Goal: Task Accomplishment & Management: Manage account settings

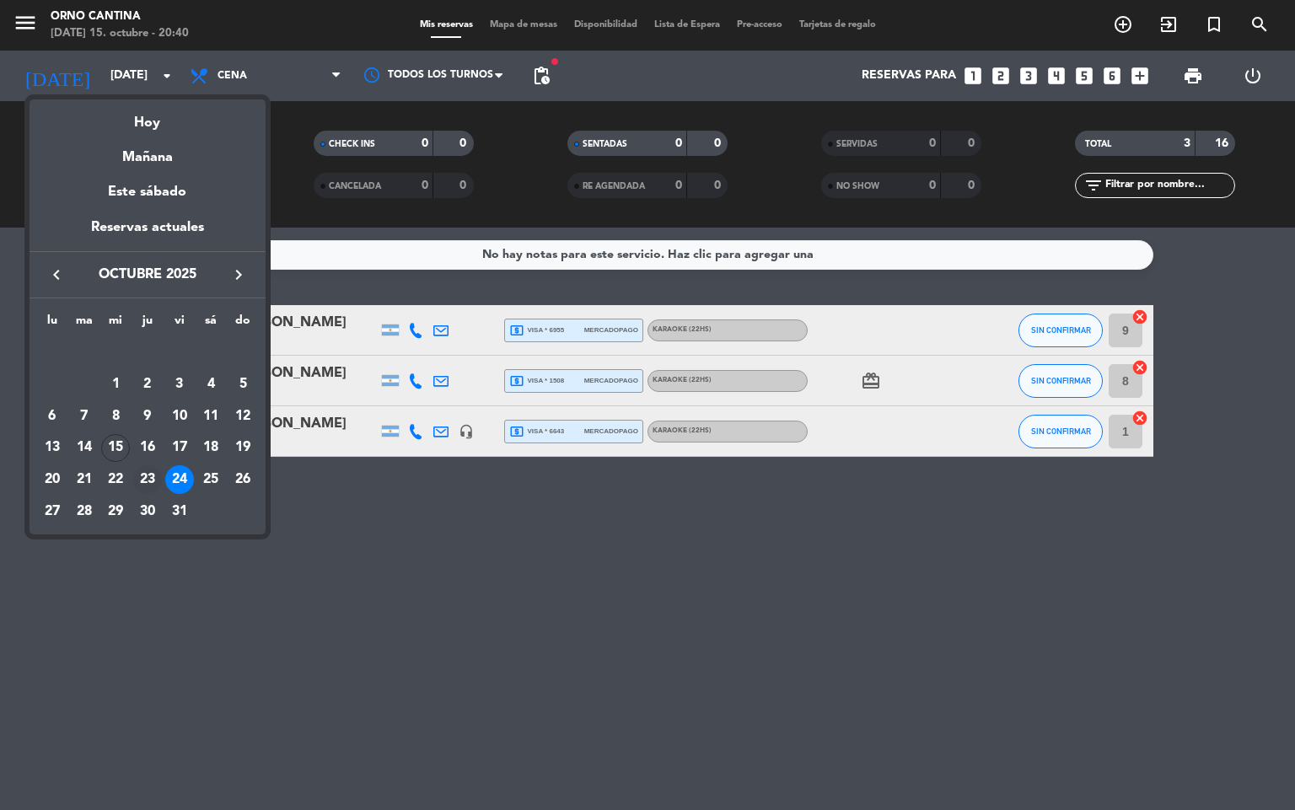
click at [142, 481] on div "23" at bounding box center [147, 479] width 29 height 29
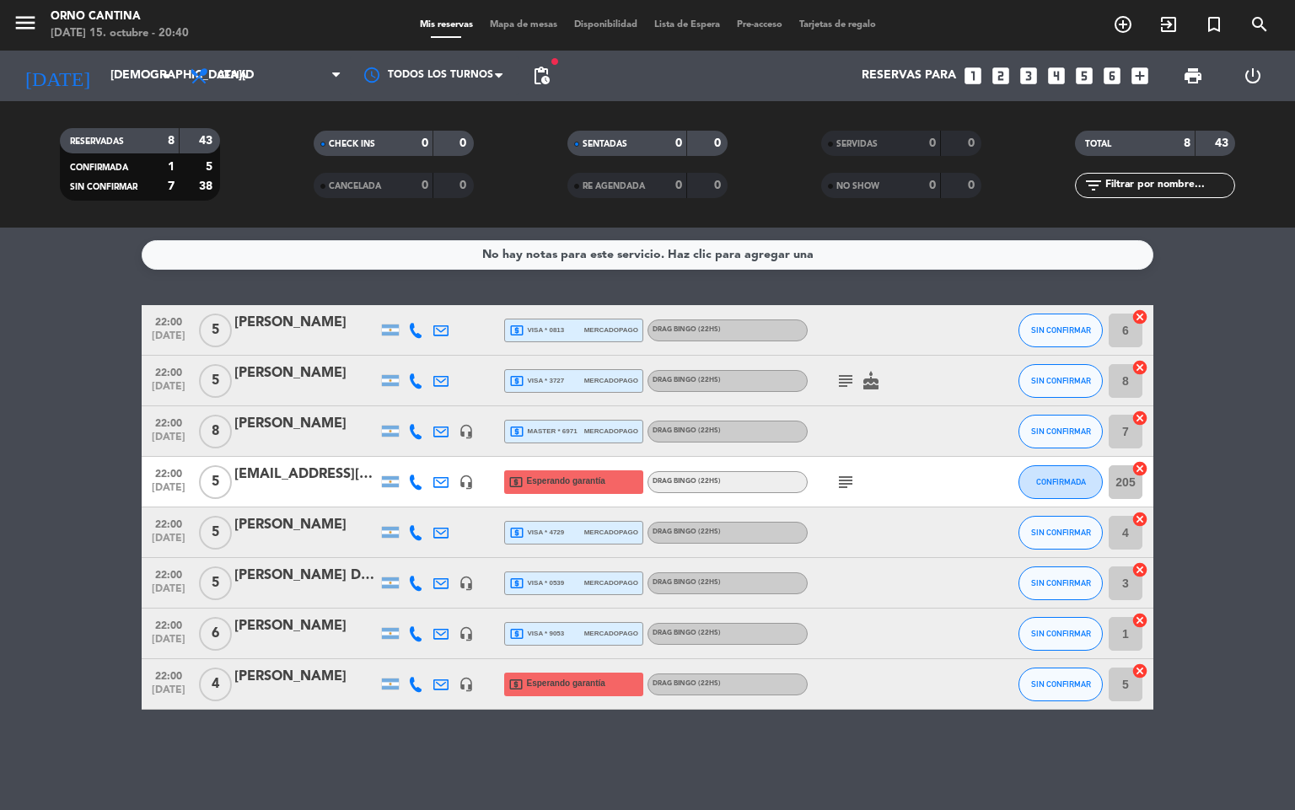
click at [422, 681] on icon at bounding box center [415, 684] width 15 height 15
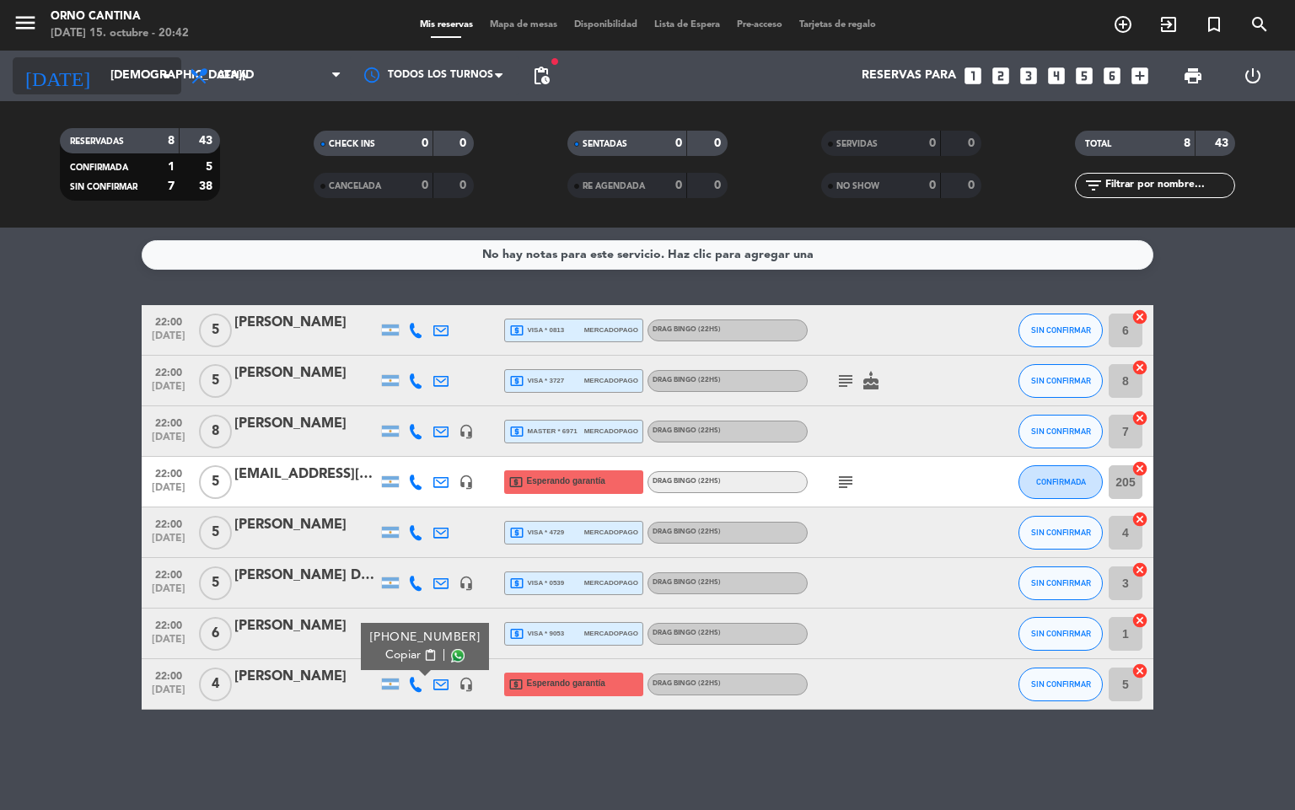
click at [105, 77] on input "[DEMOGRAPHIC_DATA][DATE]" at bounding box center [182, 76] width 160 height 30
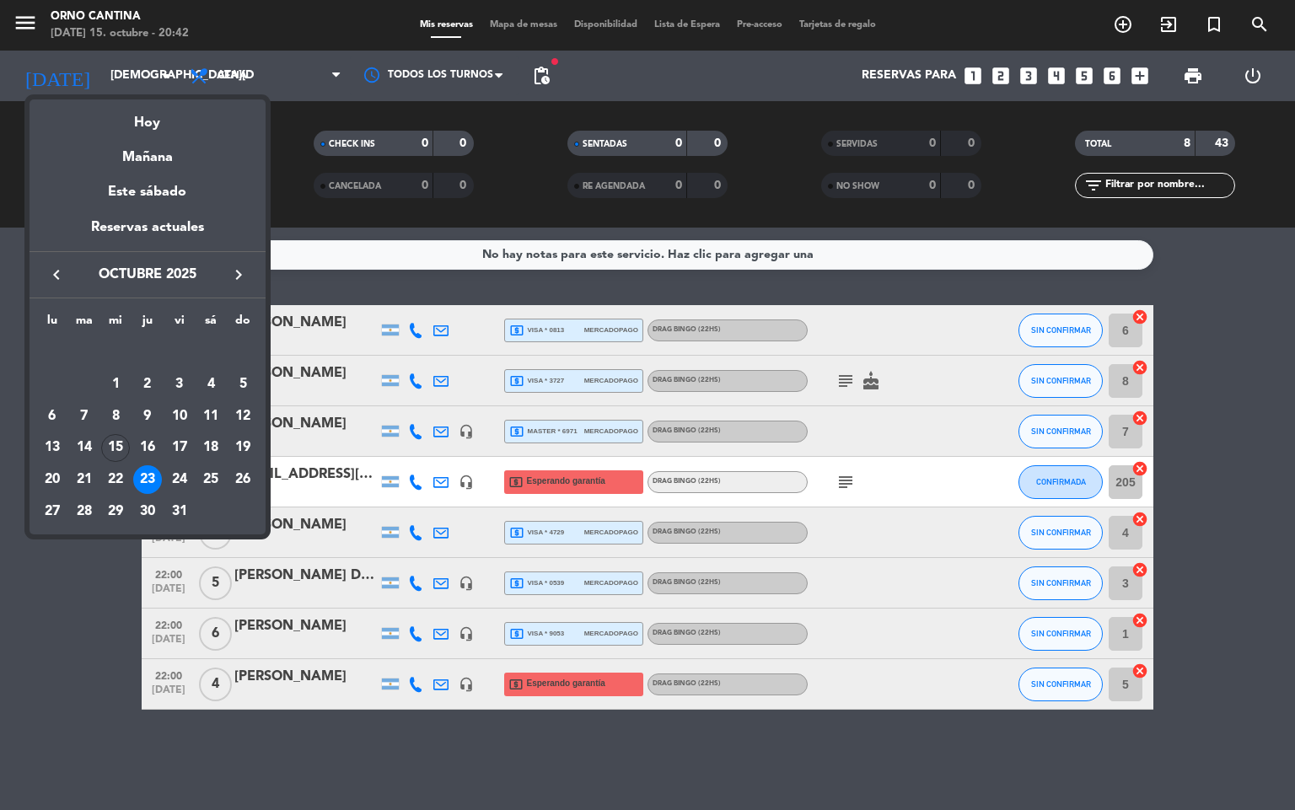
click at [231, 276] on icon "keyboard_arrow_right" at bounding box center [238, 275] width 20 height 20
click at [139, 395] on div "6" at bounding box center [147, 384] width 29 height 29
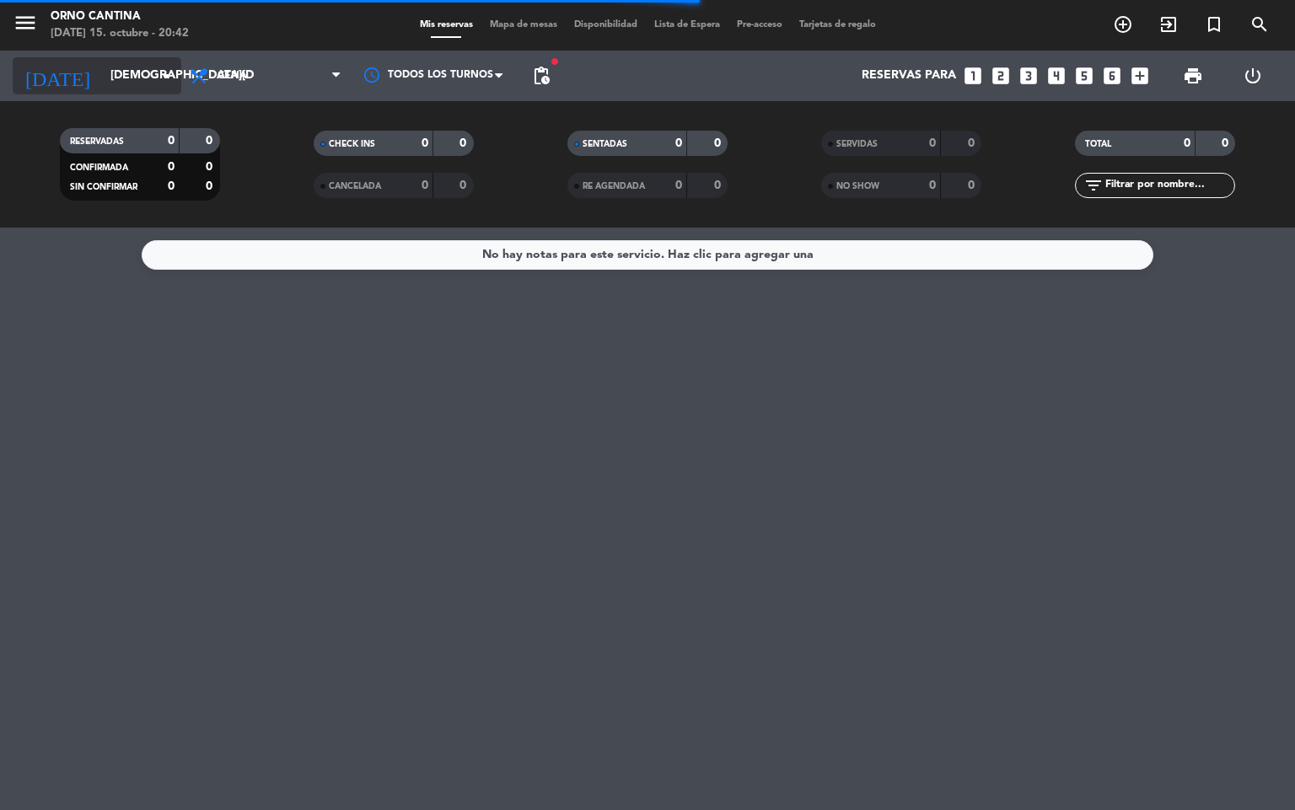
click at [116, 78] on input "[DEMOGRAPHIC_DATA][DATE]" at bounding box center [182, 76] width 160 height 30
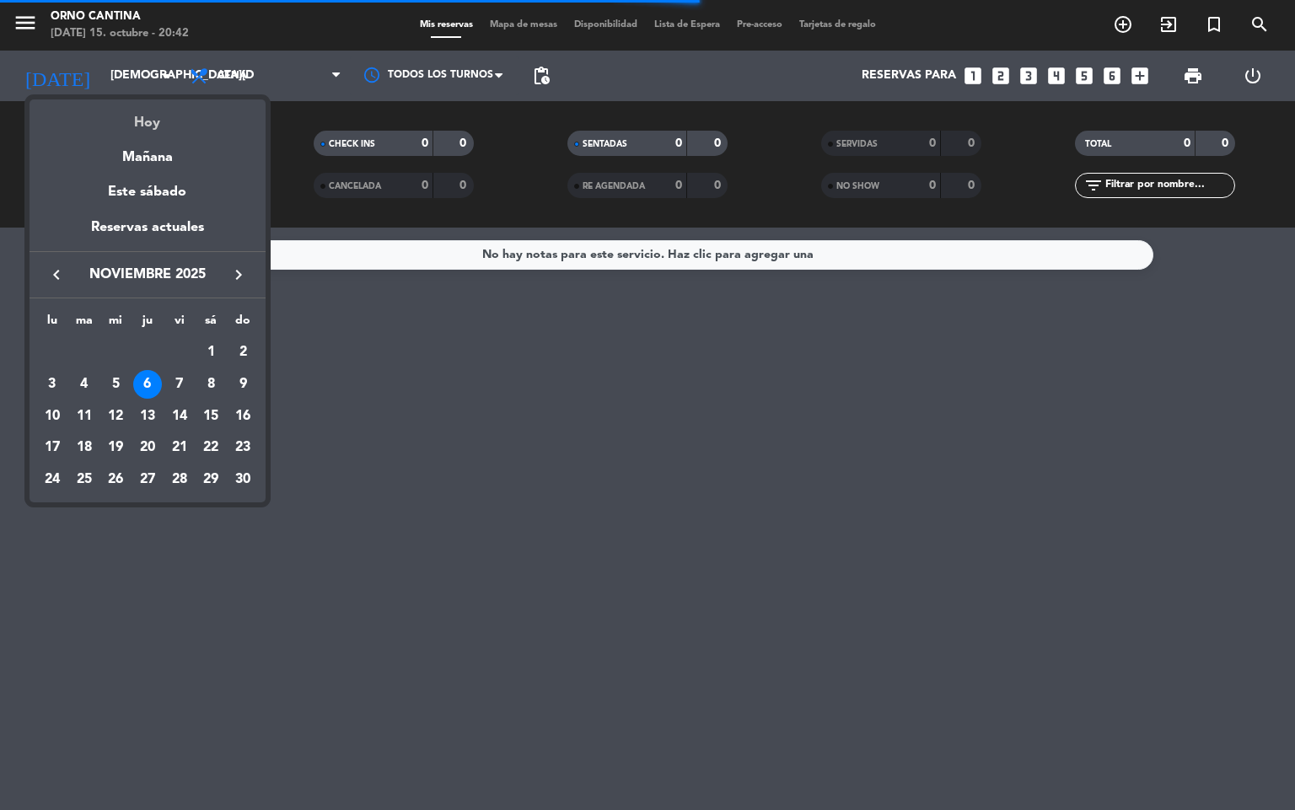
click at [142, 127] on div "Hoy" at bounding box center [148, 116] width 236 height 35
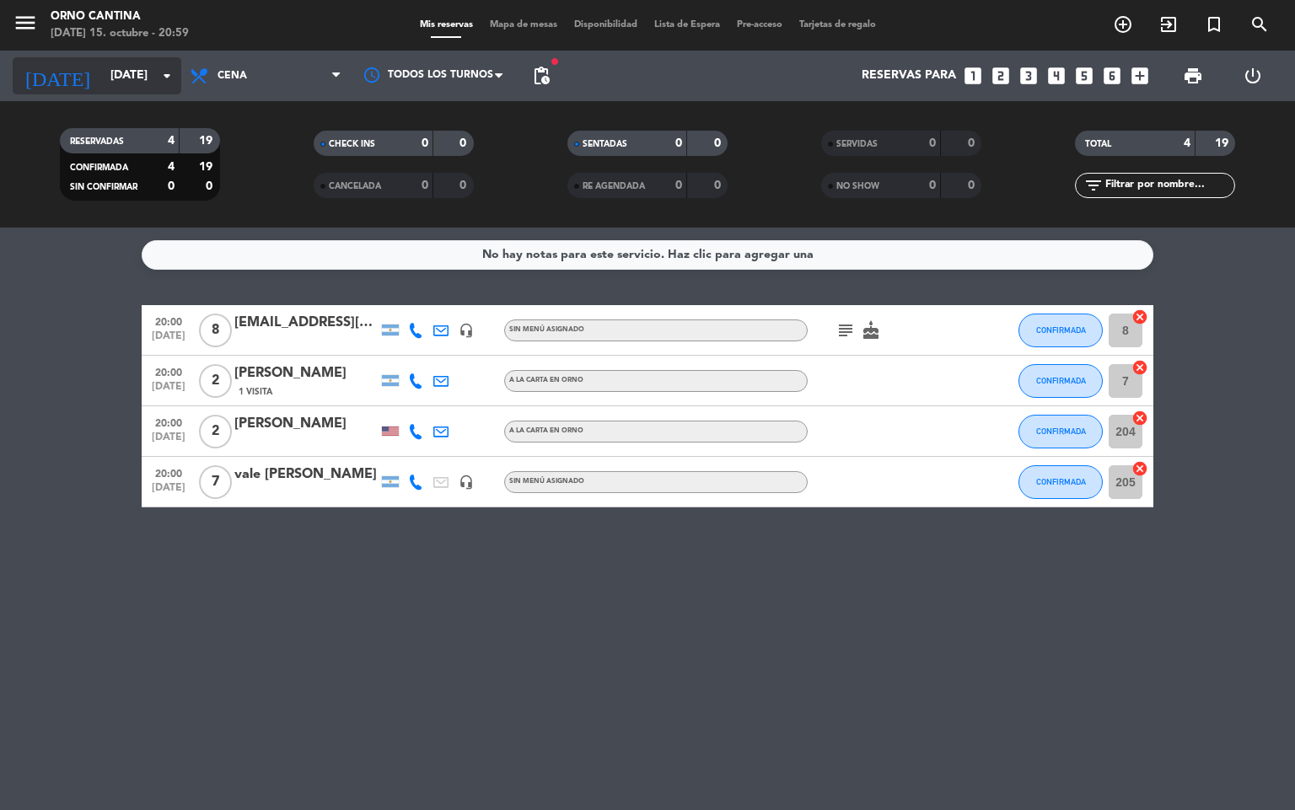
click at [164, 74] on icon "arrow_drop_down" at bounding box center [167, 76] width 20 height 20
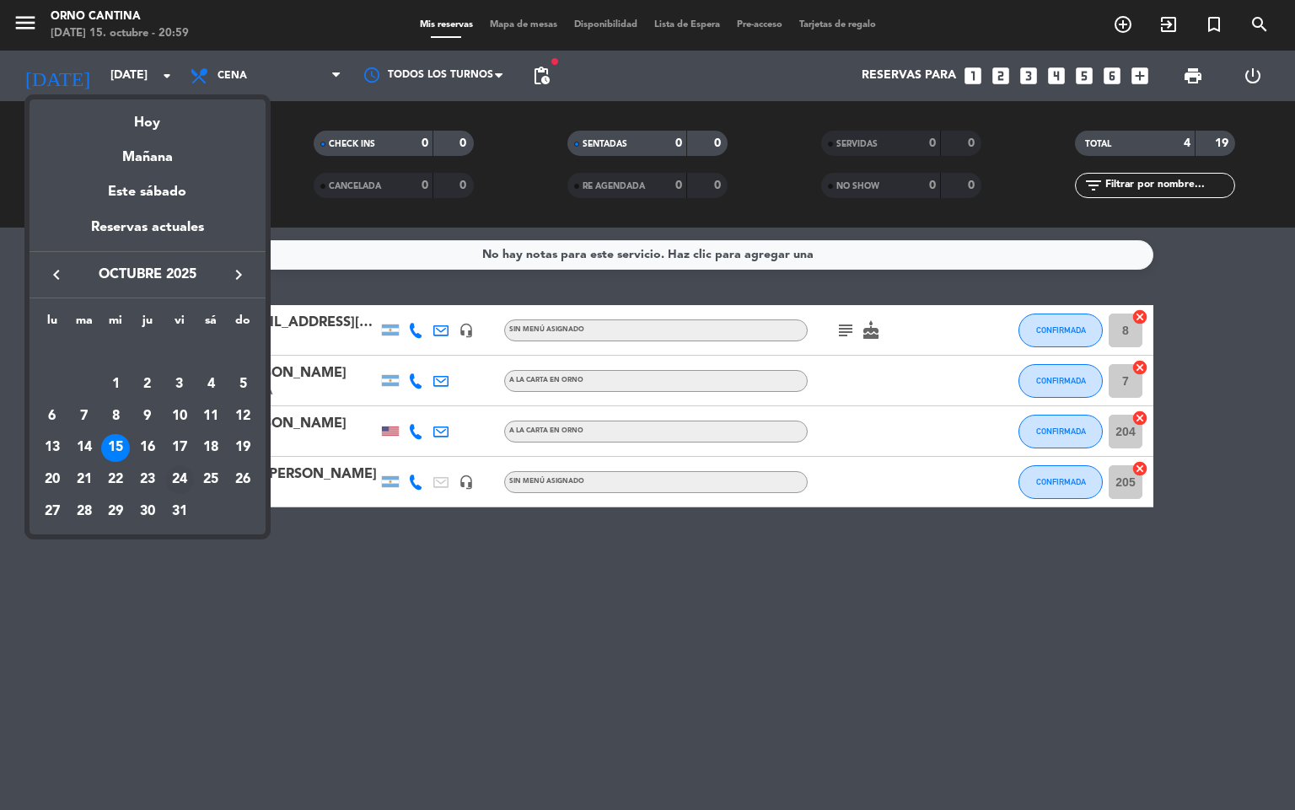
click at [182, 481] on div "24" at bounding box center [179, 479] width 29 height 29
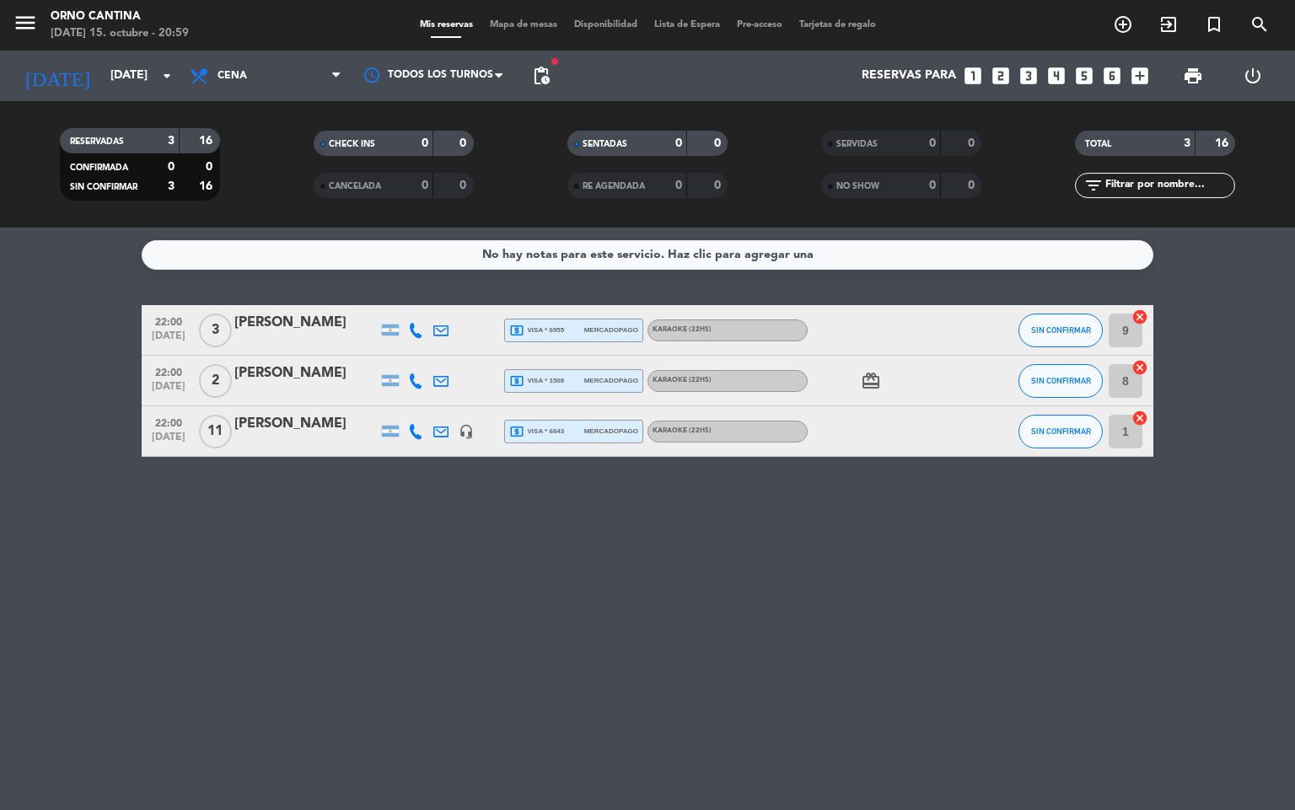
click at [456, 422] on div "headset_mic" at bounding box center [466, 431] width 25 height 50
click at [479, 431] on div at bounding box center [491, 431] width 25 height 50
click at [463, 435] on icon "headset_mic" at bounding box center [466, 431] width 15 height 15
click at [410, 514] on div "No hay notas para este servicio. Haz clic para agregar una 22:00 [DATE] 3 [PERS…" at bounding box center [647, 519] width 1295 height 583
click at [148, 96] on div "[DATE] [DATE] arrow_drop_down" at bounding box center [97, 76] width 169 height 51
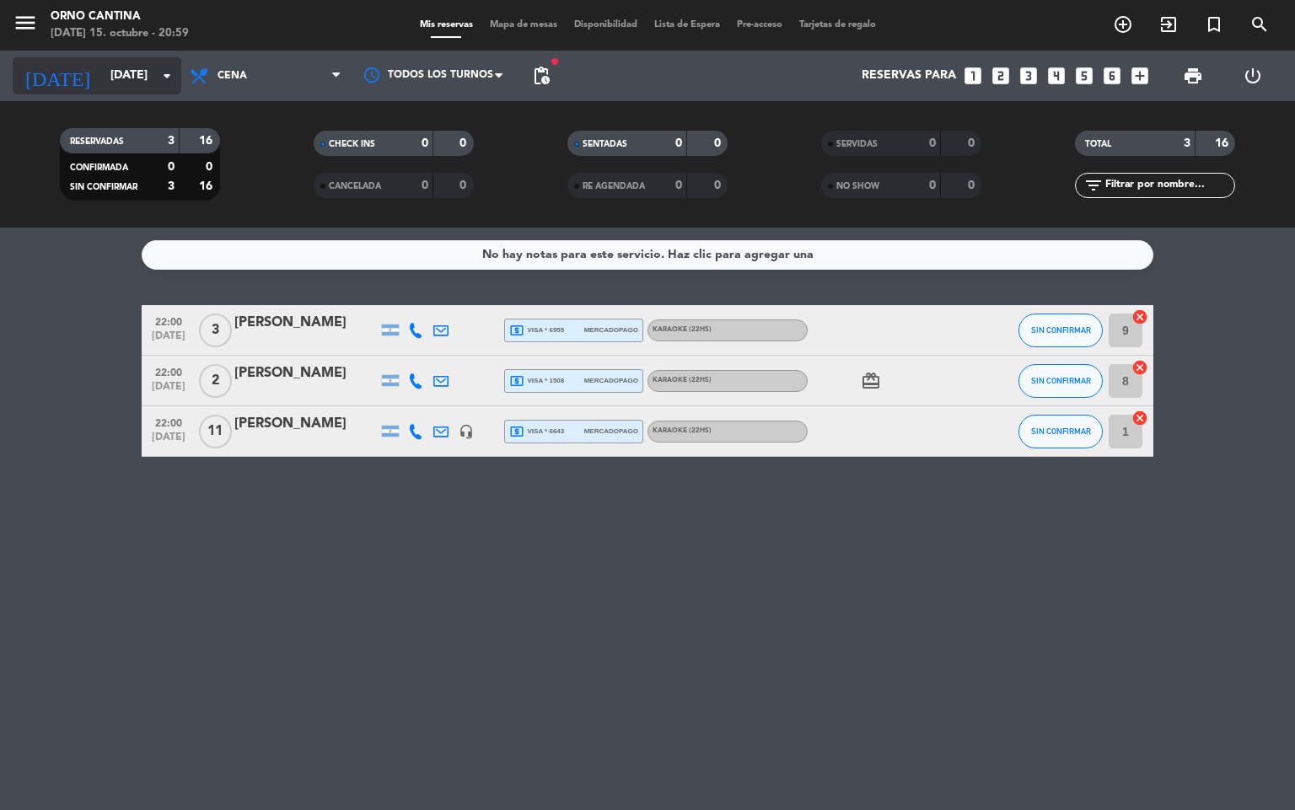
click at [147, 68] on input "[DATE]" at bounding box center [182, 76] width 160 height 30
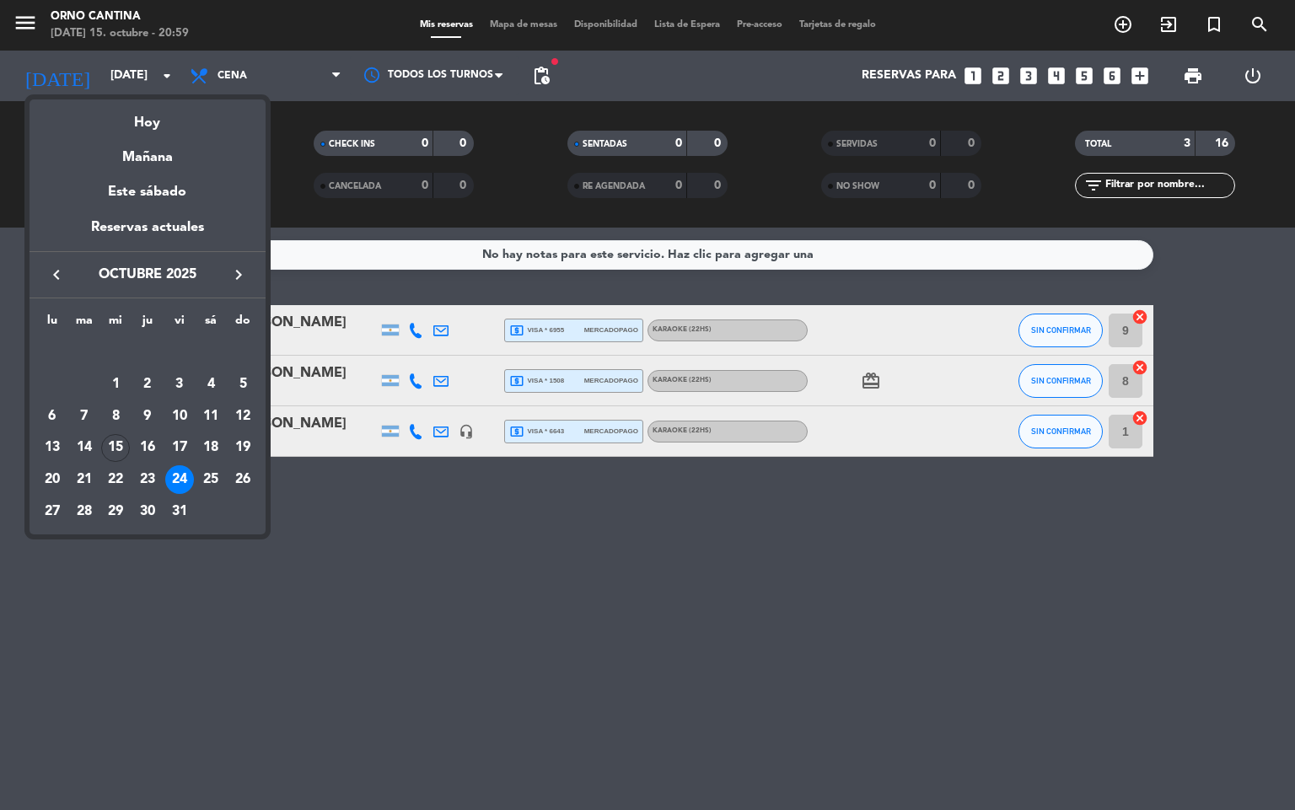
click at [240, 266] on icon "keyboard_arrow_right" at bounding box center [238, 275] width 20 height 20
click at [159, 373] on td "6" at bounding box center [148, 384] width 32 height 32
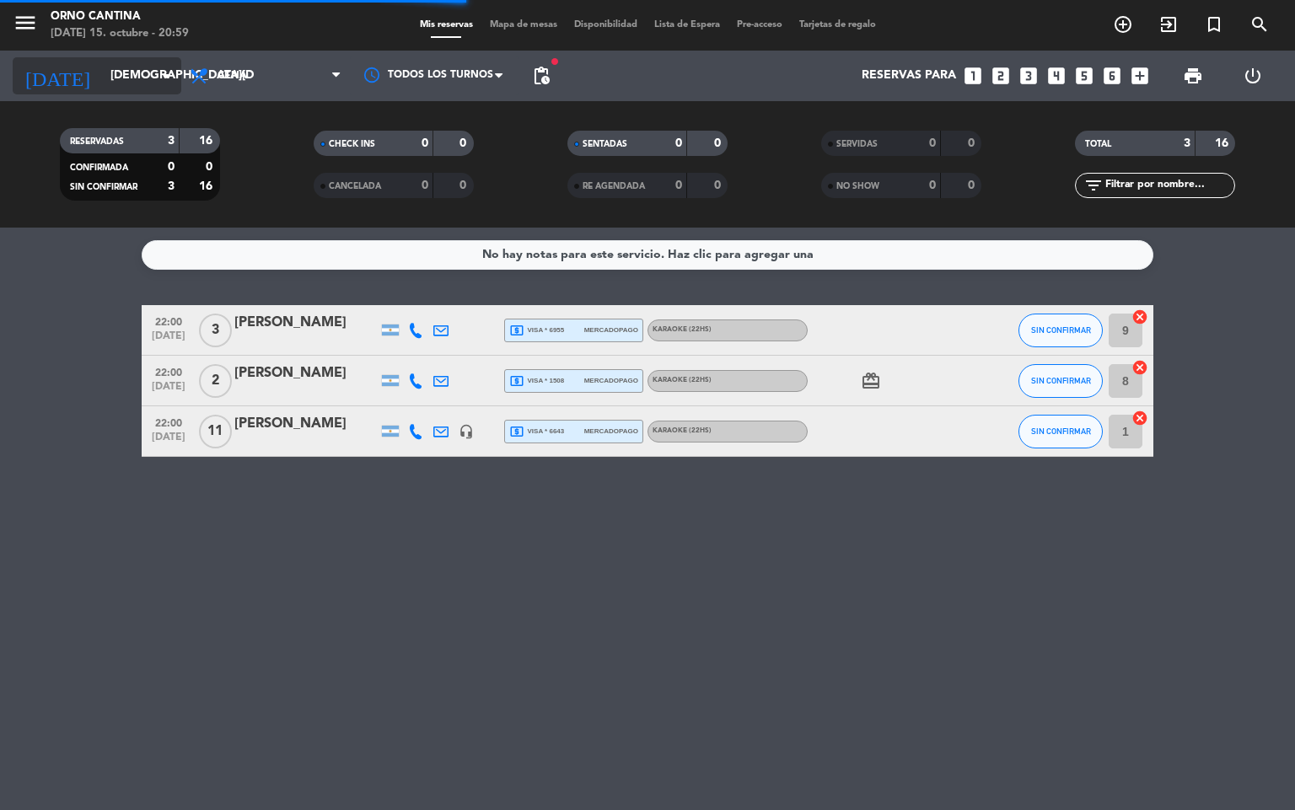
click at [102, 78] on input "[DEMOGRAPHIC_DATA][DATE]" at bounding box center [182, 76] width 160 height 30
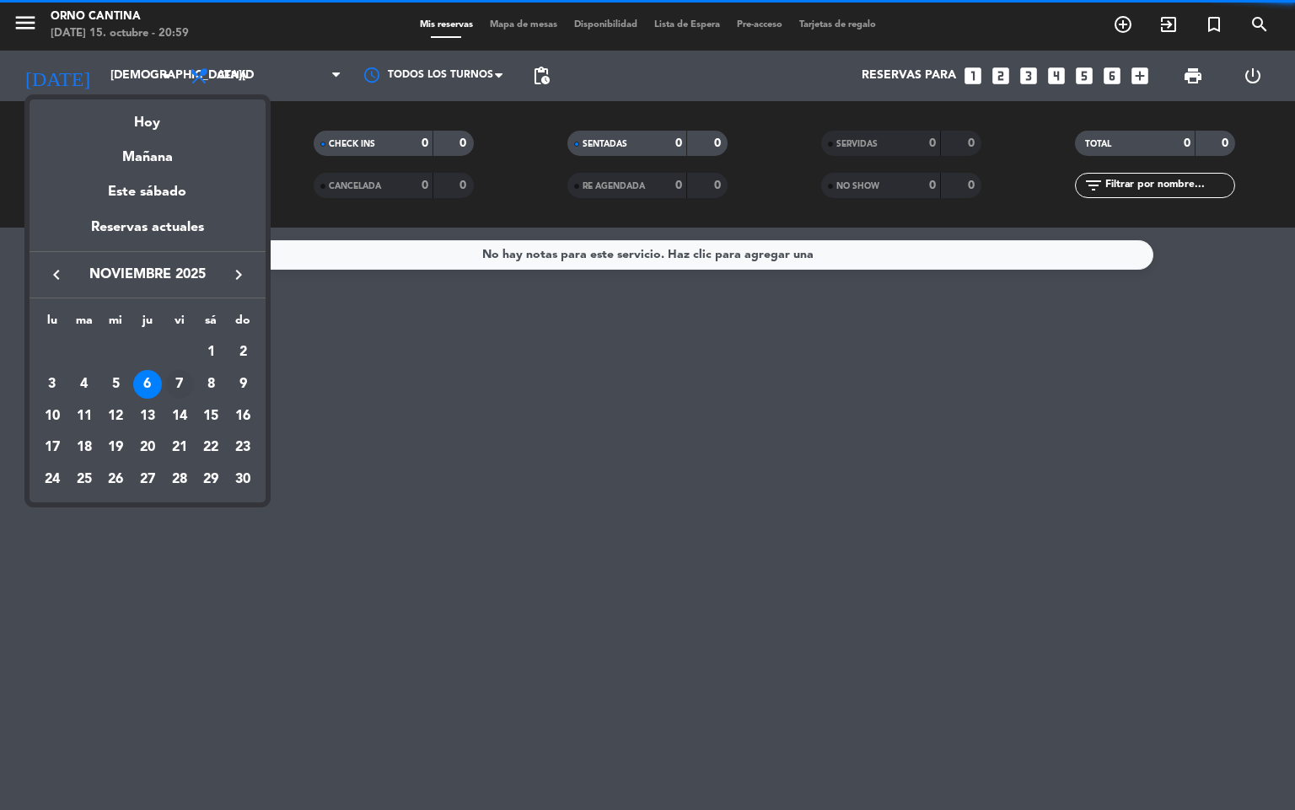
click at [170, 375] on div "7" at bounding box center [179, 384] width 29 height 29
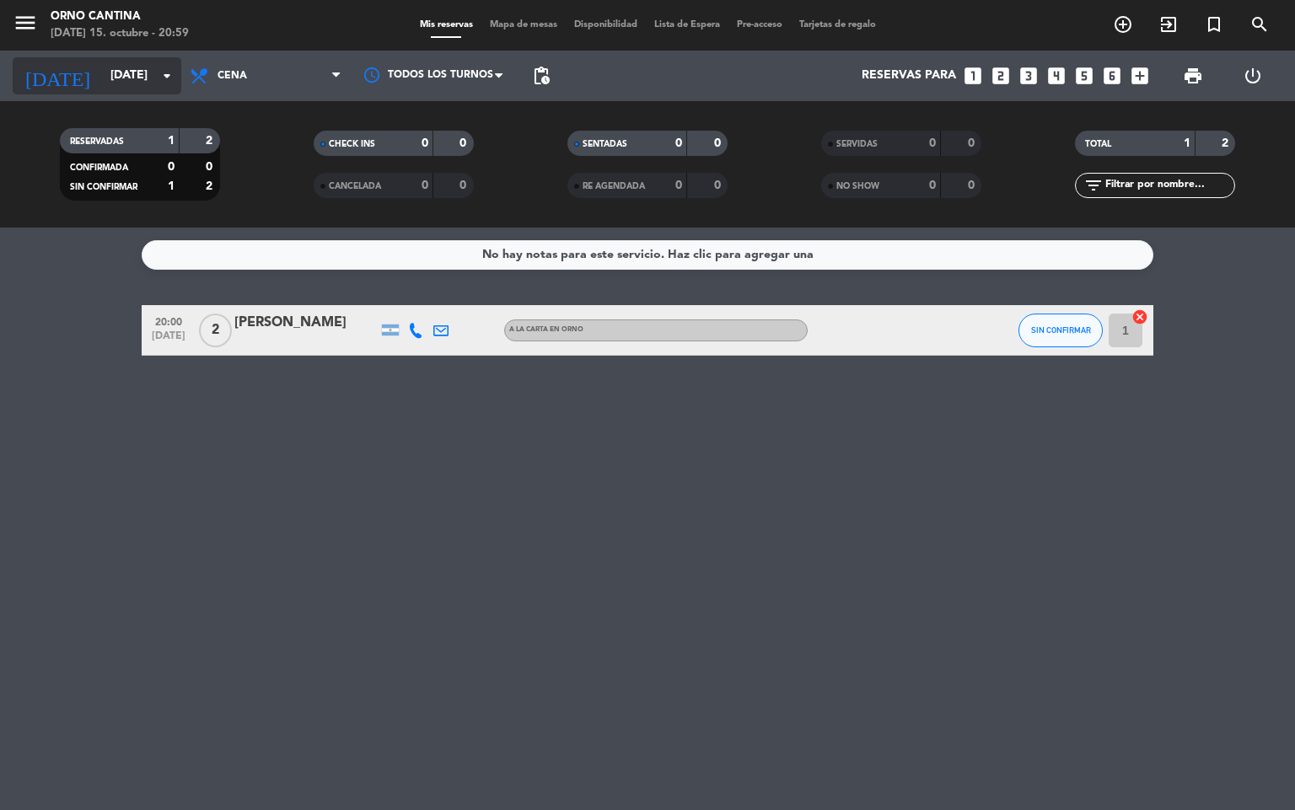
click at [125, 94] on div "[DATE] [DATE] arrow_drop_down" at bounding box center [97, 75] width 169 height 37
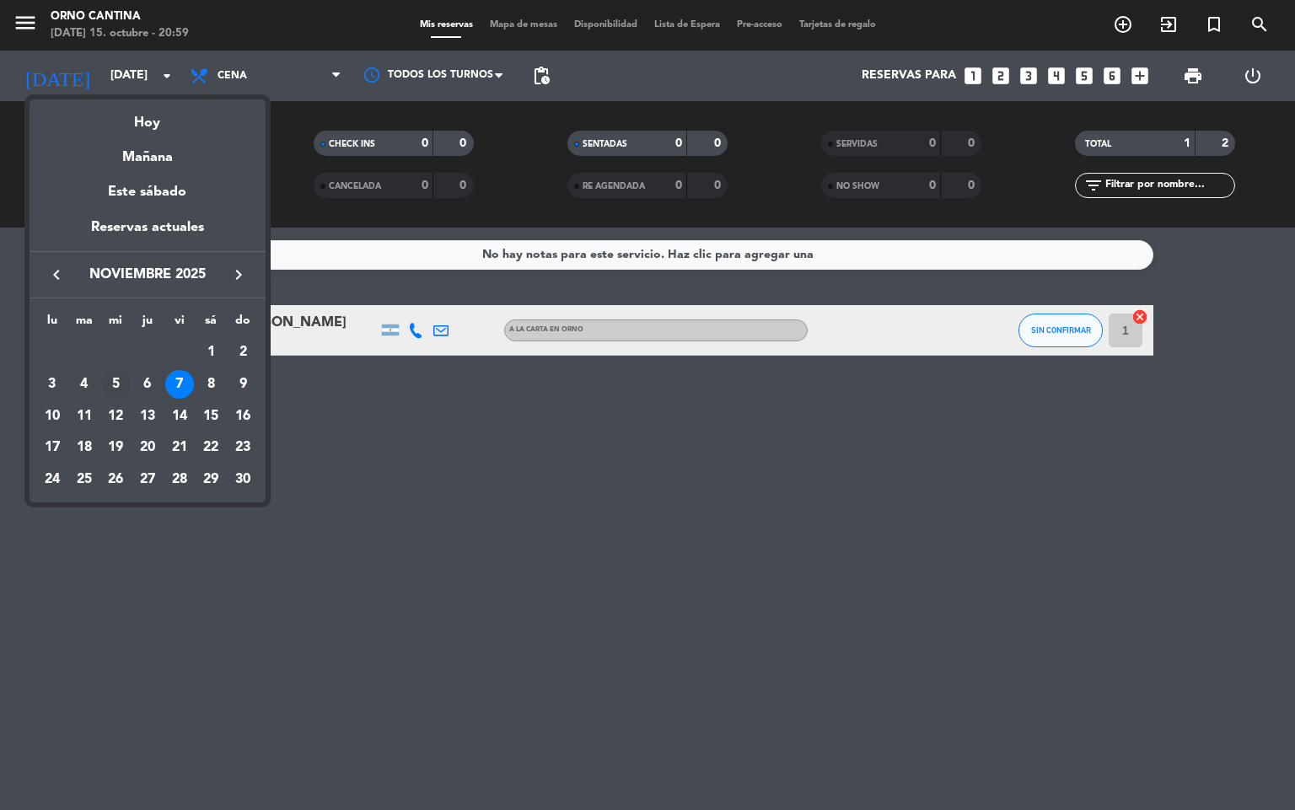
click at [112, 377] on div "5" at bounding box center [115, 384] width 29 height 29
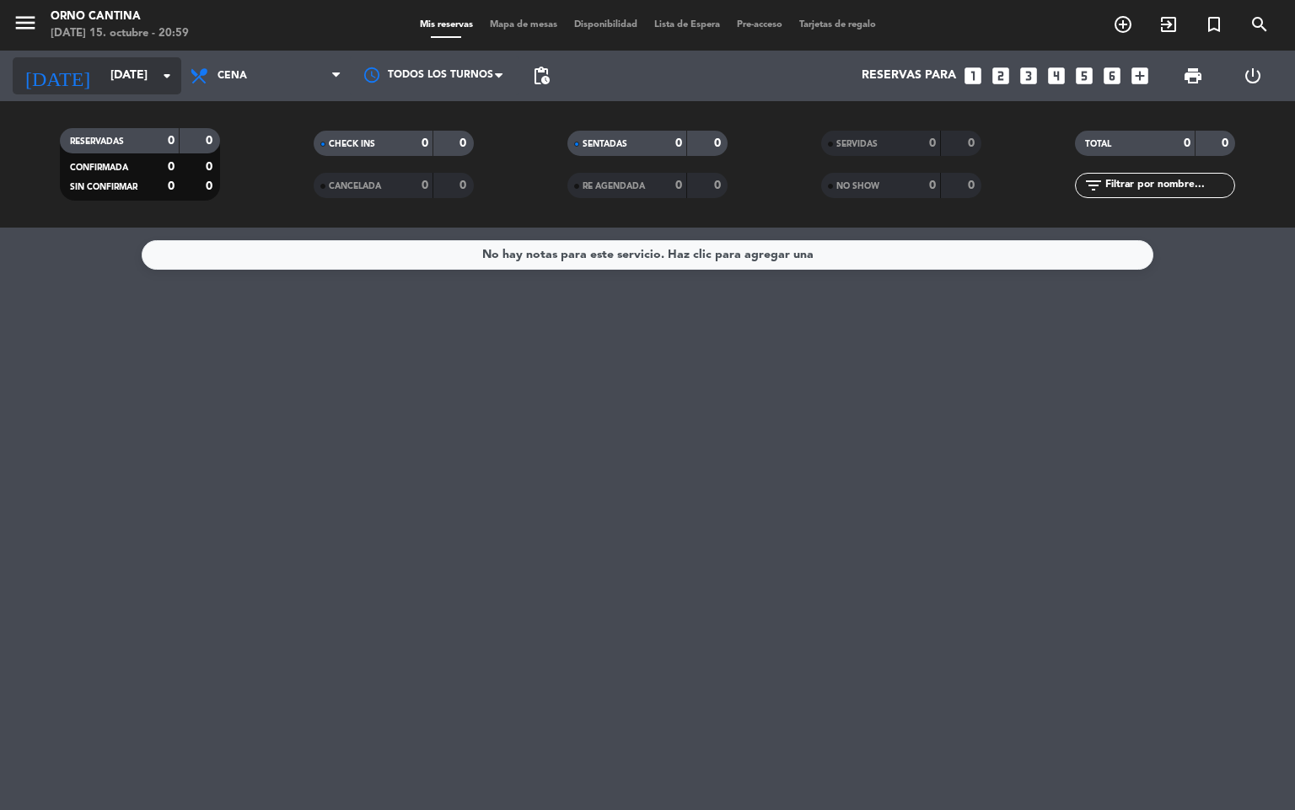
click at [154, 61] on input "[DATE]" at bounding box center [182, 76] width 160 height 30
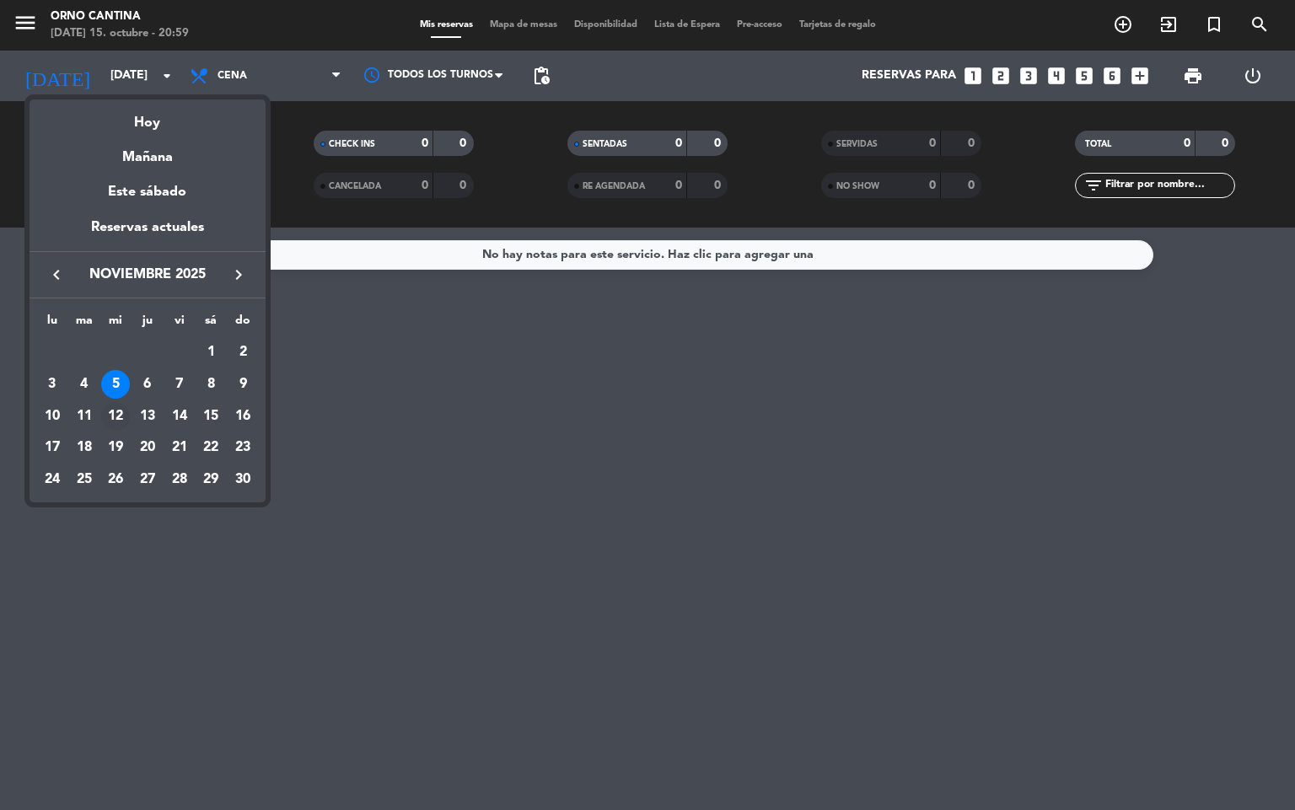
click at [129, 408] on td "12" at bounding box center [115, 416] width 32 height 32
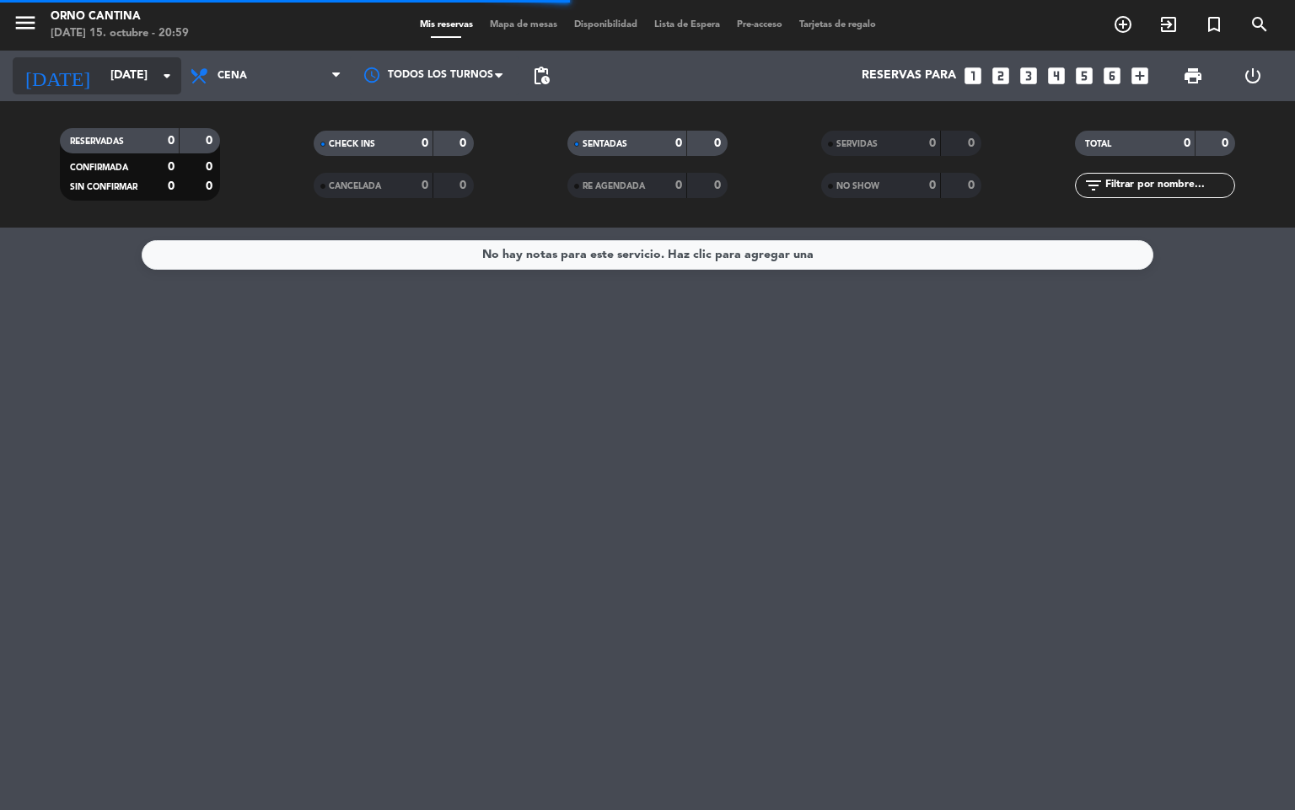
click at [140, 79] on input "[DATE]" at bounding box center [182, 76] width 160 height 30
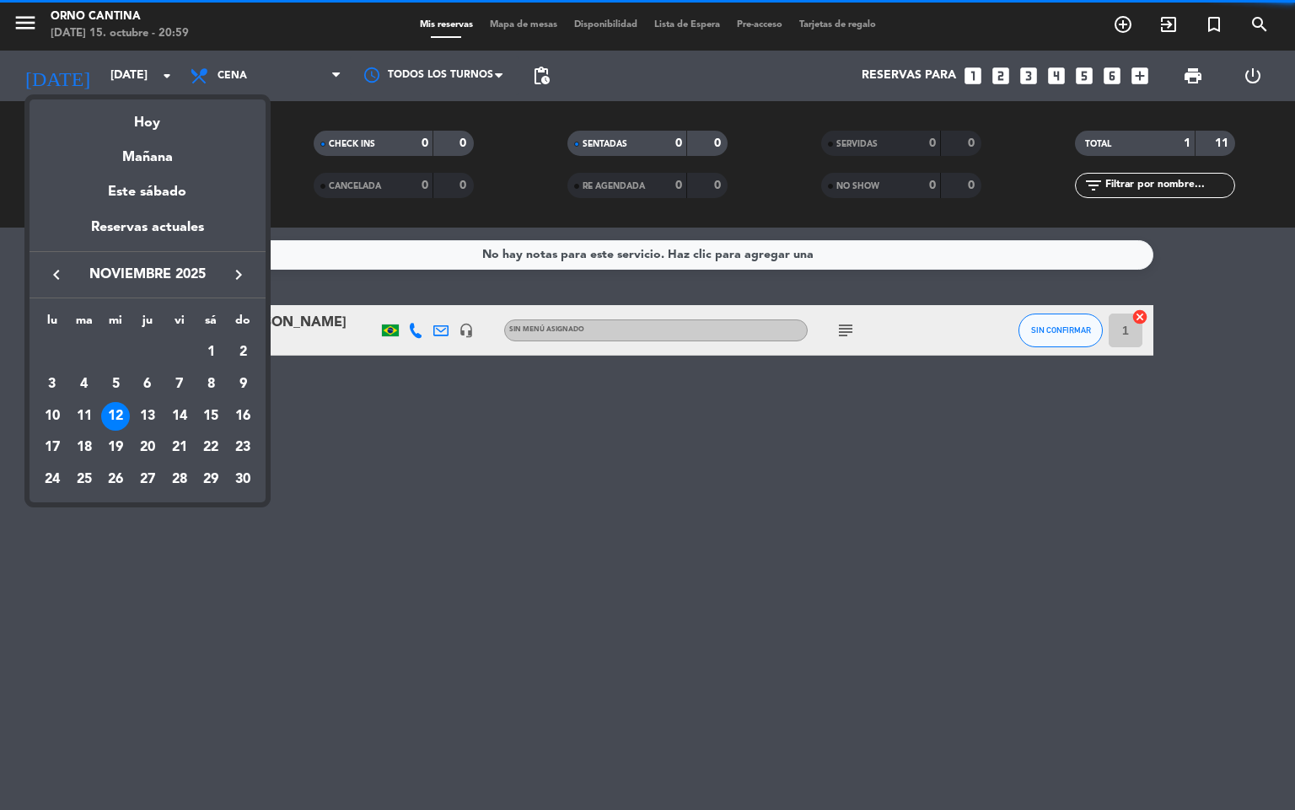
click at [410, 460] on div at bounding box center [647, 405] width 1295 height 810
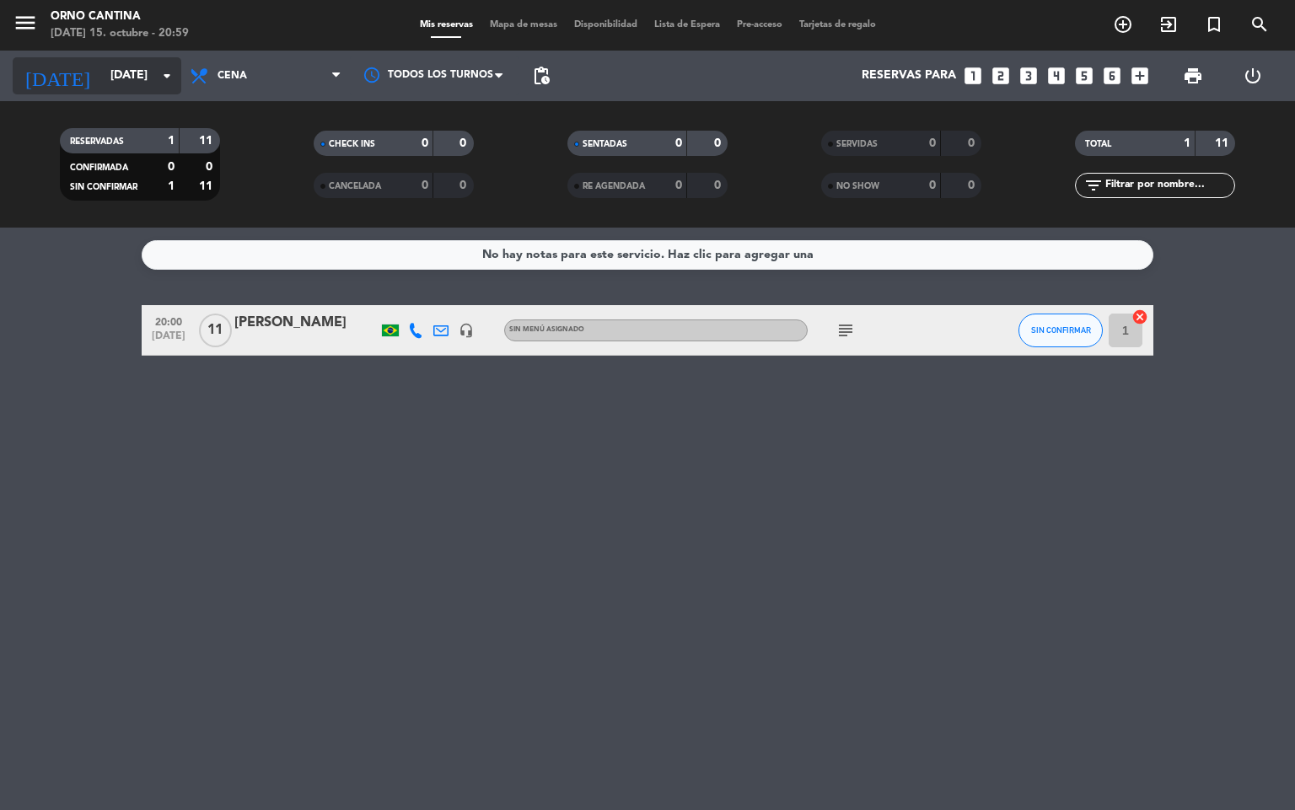
click at [130, 77] on input "[DATE]" at bounding box center [182, 76] width 160 height 30
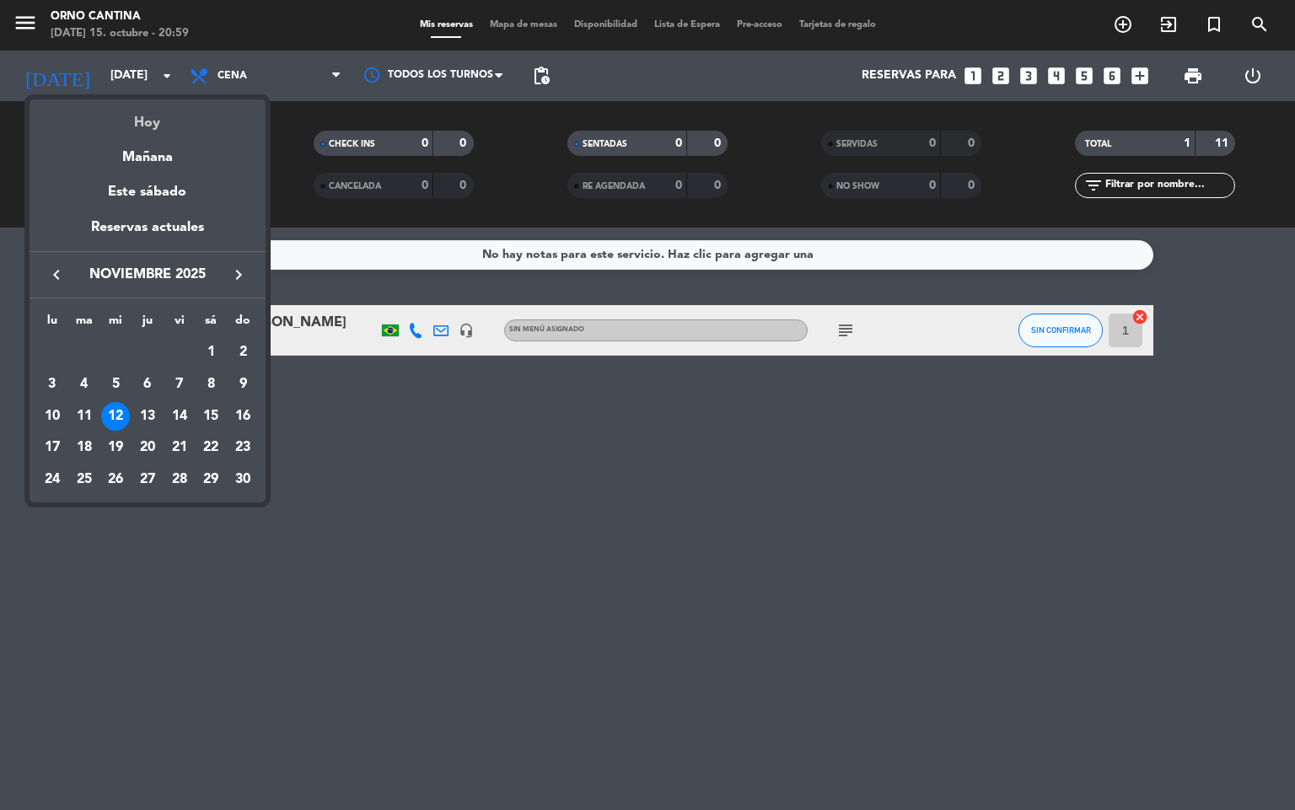
click at [163, 114] on div "Hoy" at bounding box center [148, 116] width 236 height 35
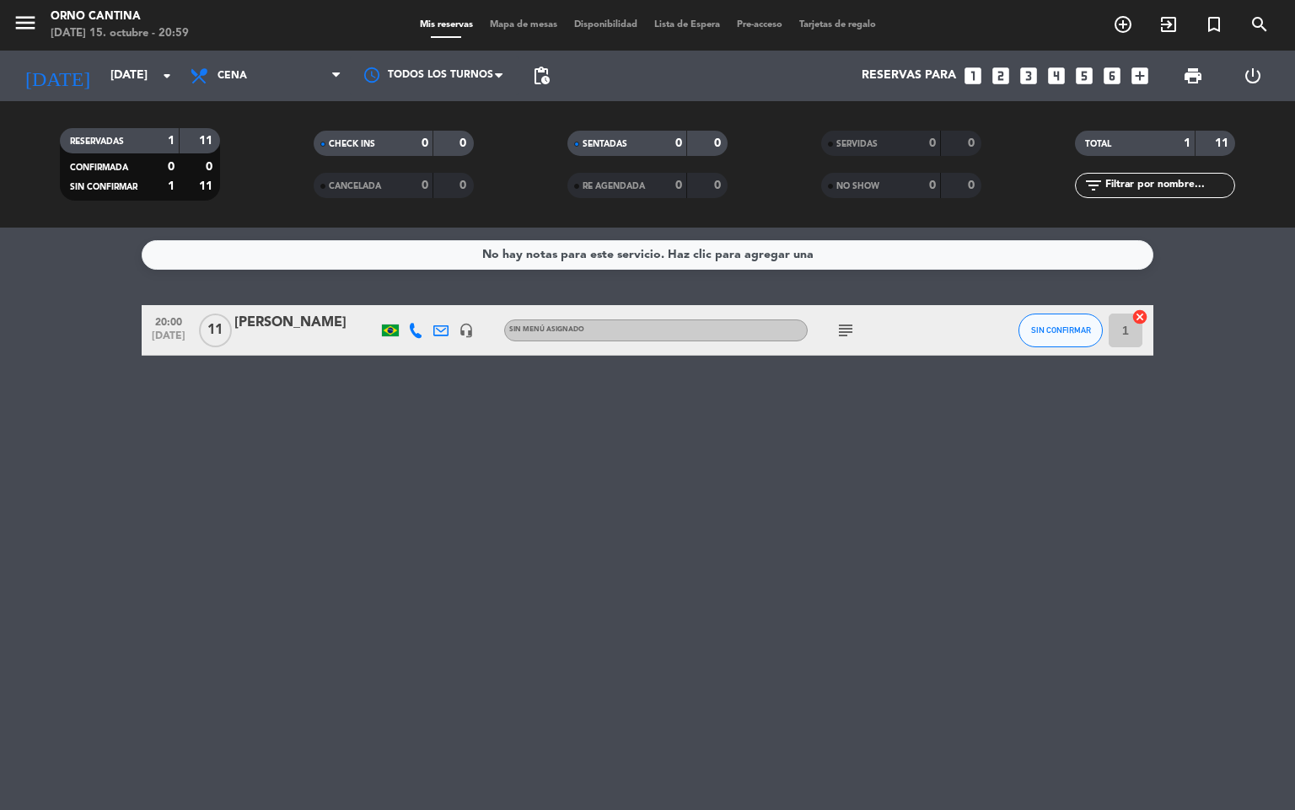
type input "[DATE]"
